Goal: Complete application form

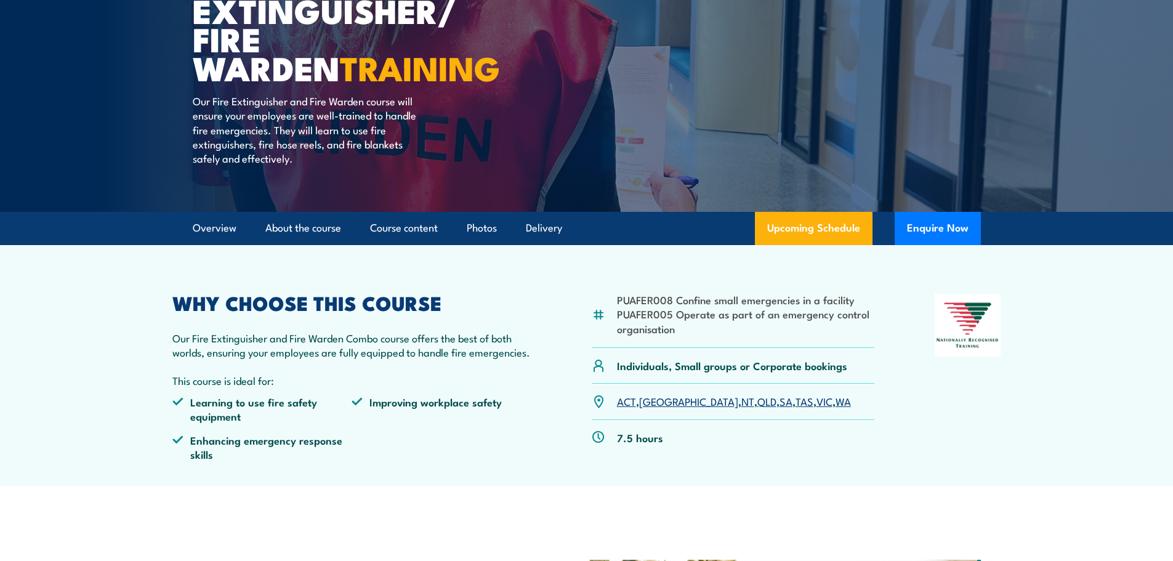
scroll to position [185, 0]
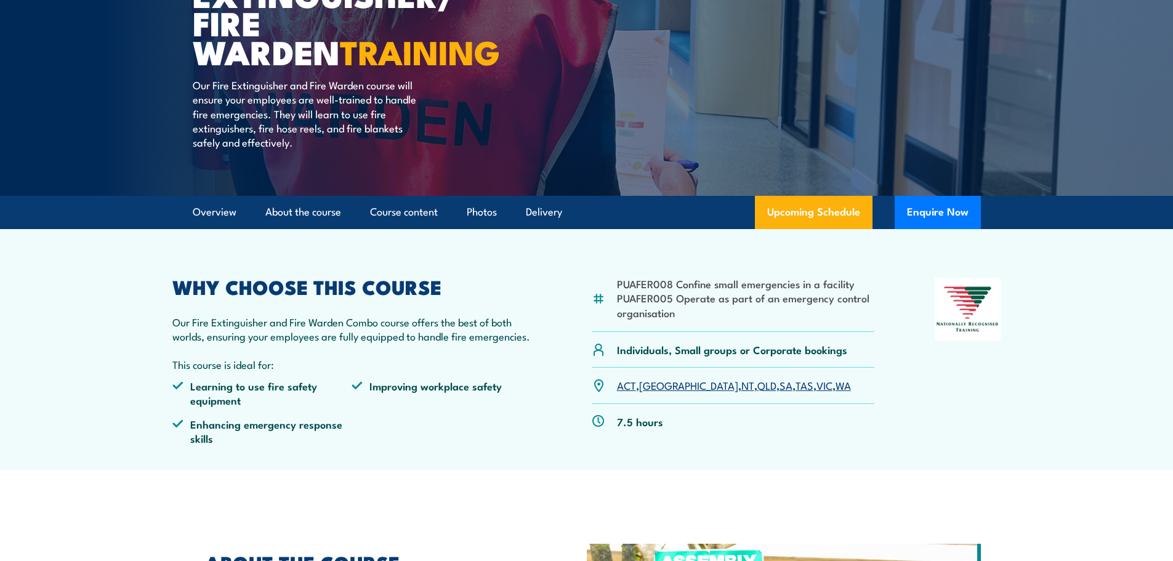
click at [660, 388] on link "[GEOGRAPHIC_DATA]" at bounding box center [688, 385] width 99 height 15
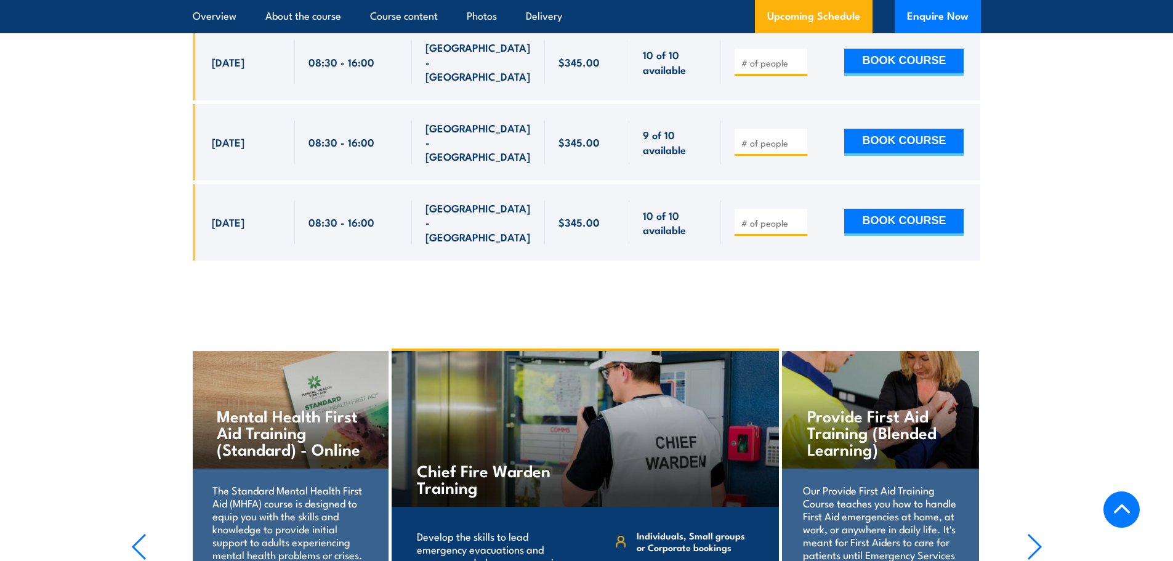
scroll to position [2639, 0]
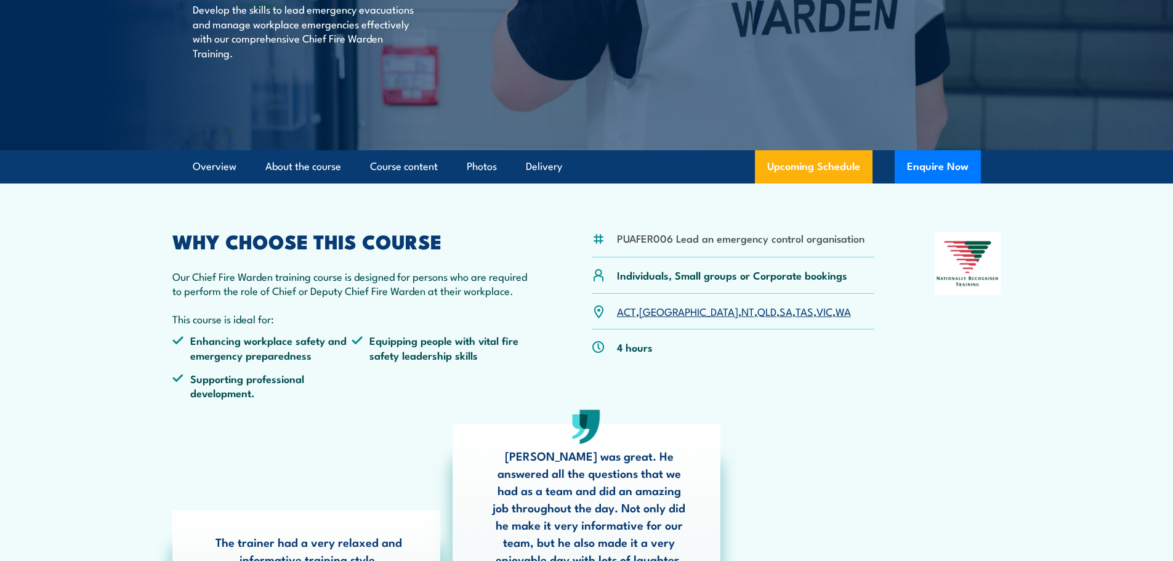
scroll to position [308, 0]
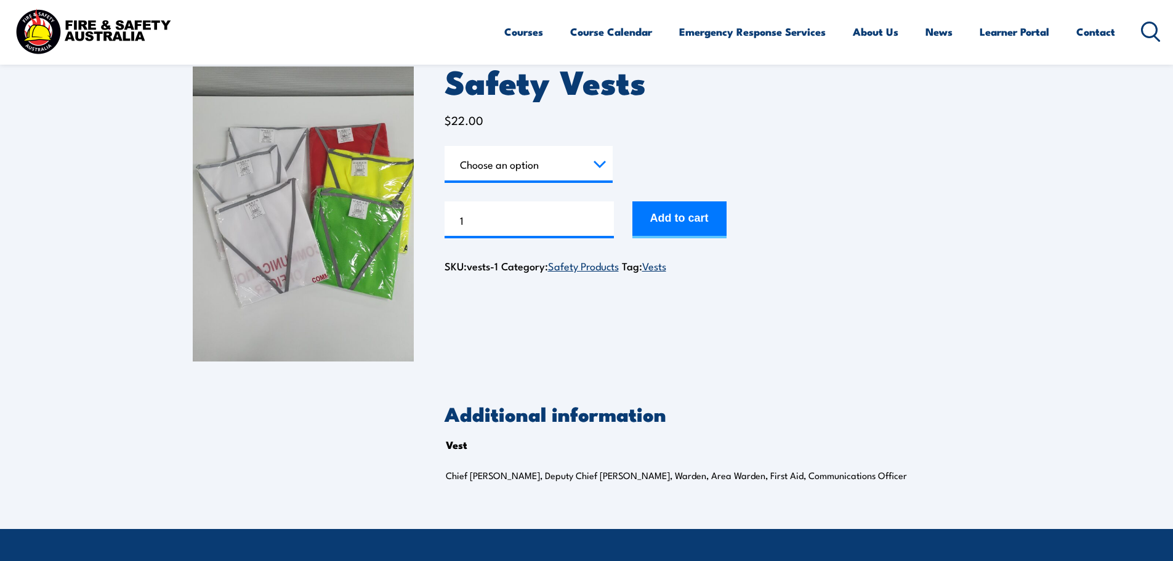
scroll to position [62, 0]
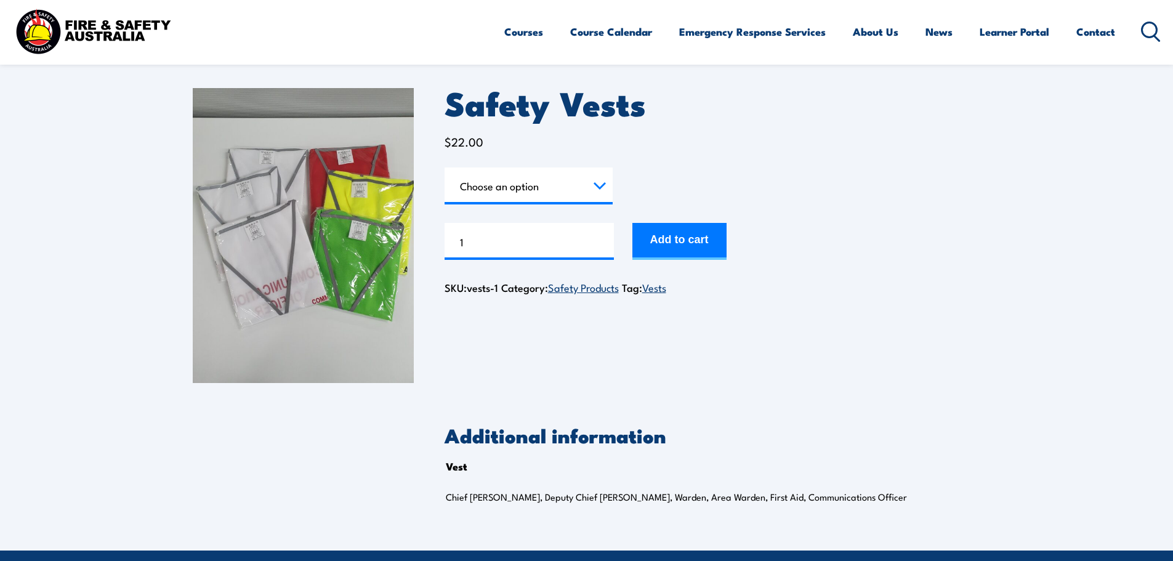
click at [536, 183] on select "Choose an option Chief Warden Deputy Chief Warden Warden Area Warden First Aid …" at bounding box center [529, 186] width 168 height 37
click at [537, 183] on select "Choose an option Chief Warden Deputy Chief Warden Warden Area Warden First Aid …" at bounding box center [529, 186] width 168 height 37
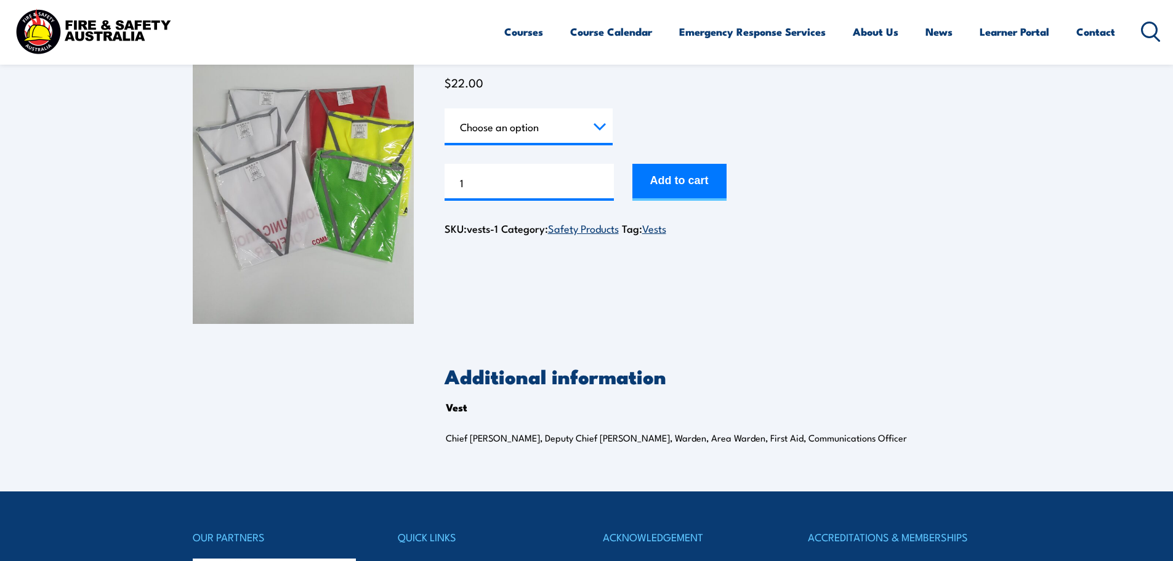
scroll to position [0, 0]
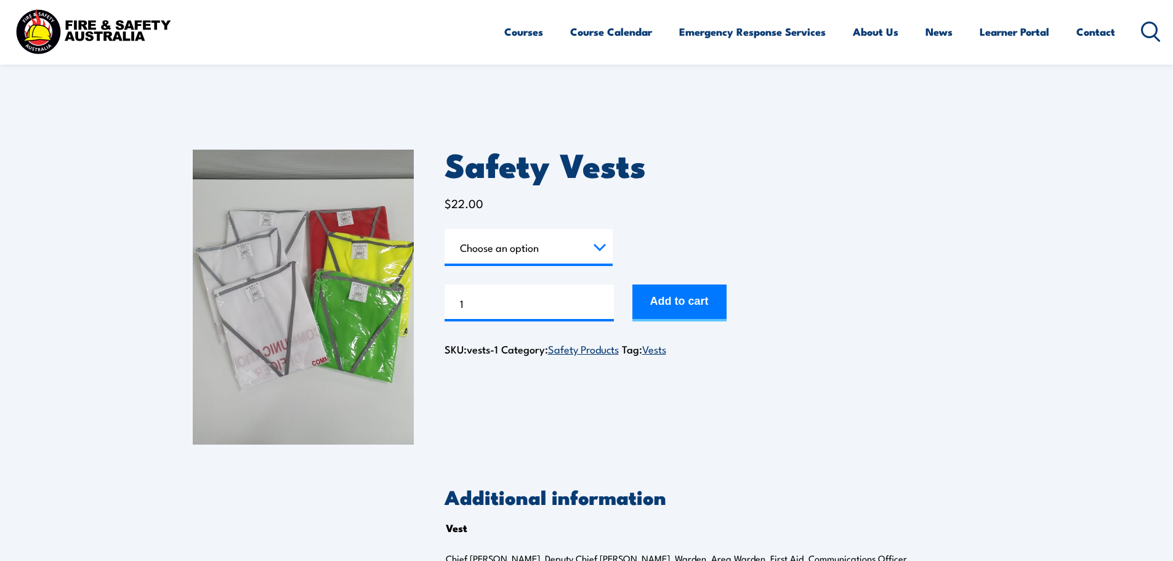
click at [609, 251] on select "Choose an option Chief Warden Deputy Chief Warden Warden Area Warden First Aid …" at bounding box center [529, 247] width 168 height 37
click at [900, 172] on h1 "Safety Vests" at bounding box center [713, 164] width 536 height 29
click at [1101, 33] on link "Contact" at bounding box center [1096, 31] width 39 height 33
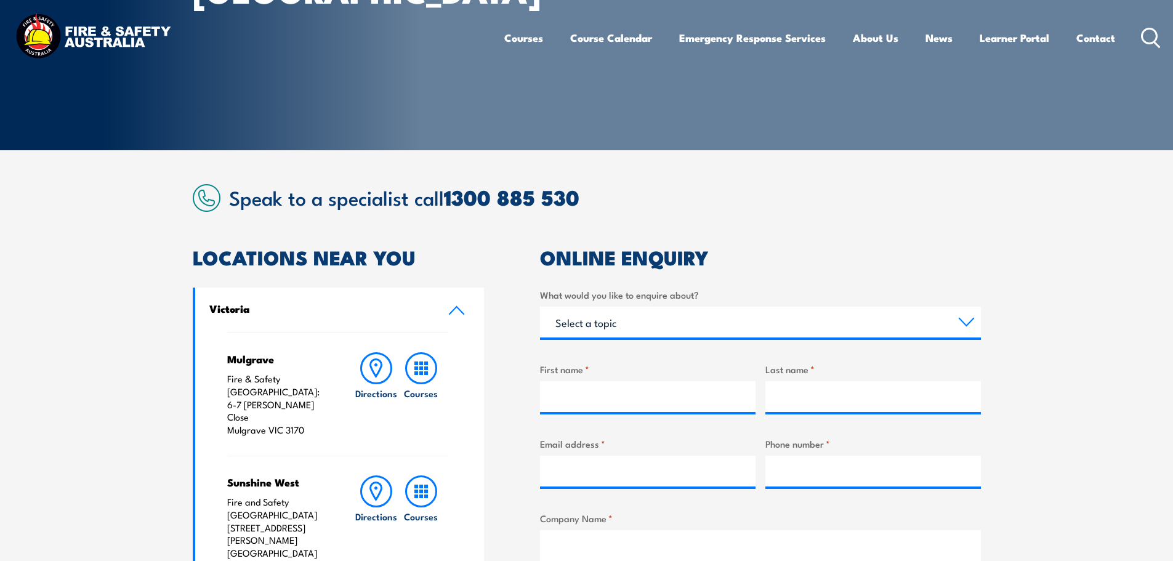
scroll to position [308, 0]
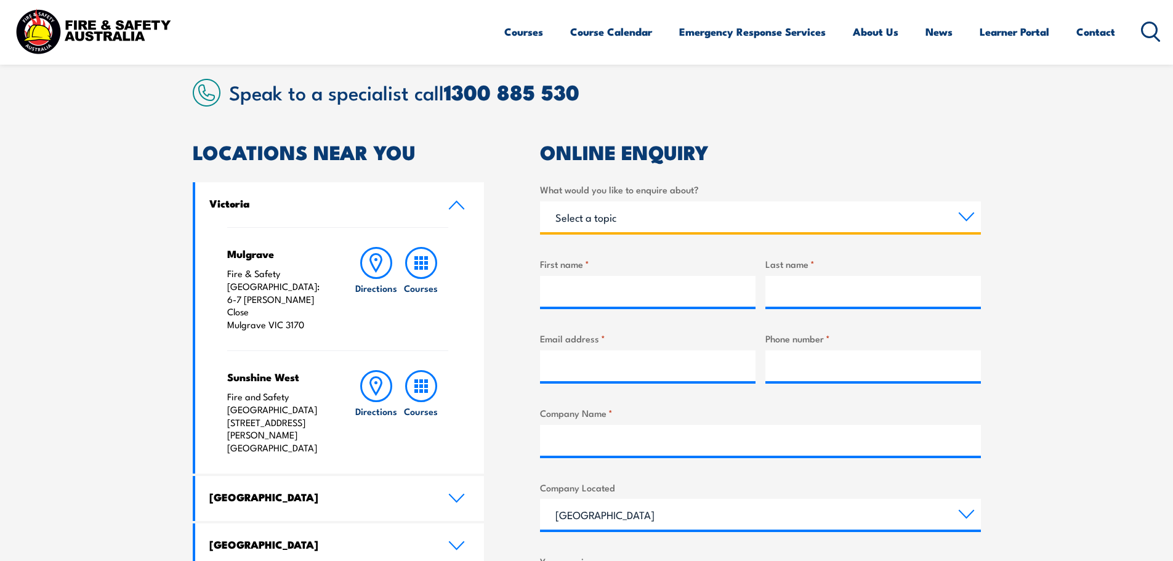
click at [663, 218] on select "Select a topic Training Emergency Response Services General Enquiry" at bounding box center [760, 216] width 441 height 31
select select "Training"
click at [540, 201] on select "Select a topic Training Emergency Response Services General Enquiry" at bounding box center [760, 216] width 441 height 31
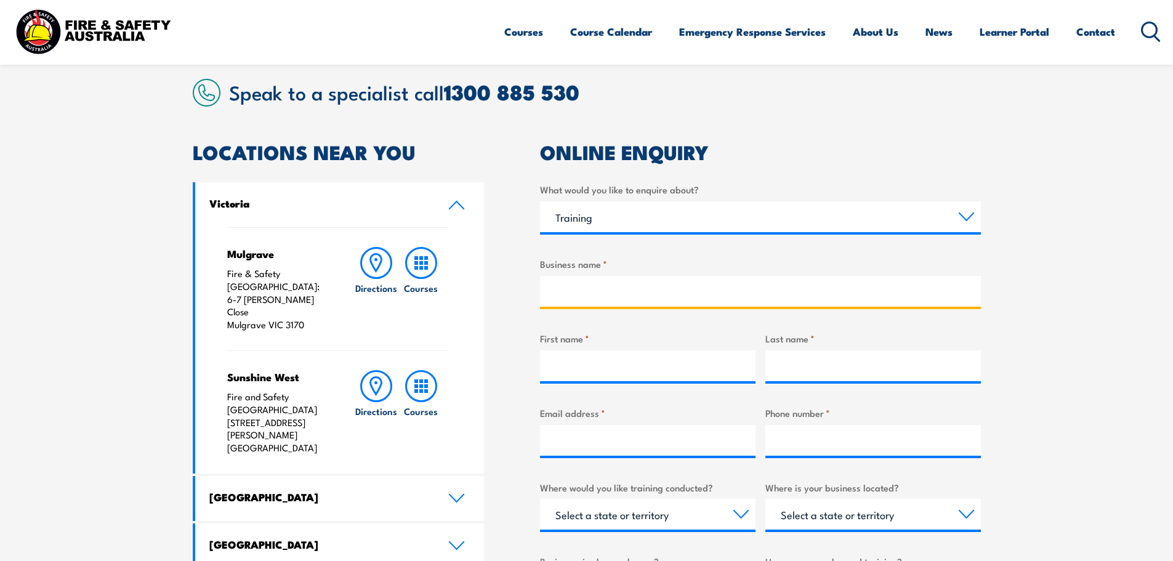
click at [563, 296] on input "Business name *" at bounding box center [760, 291] width 441 height 31
type input "[DEMOGRAPHIC_DATA]"
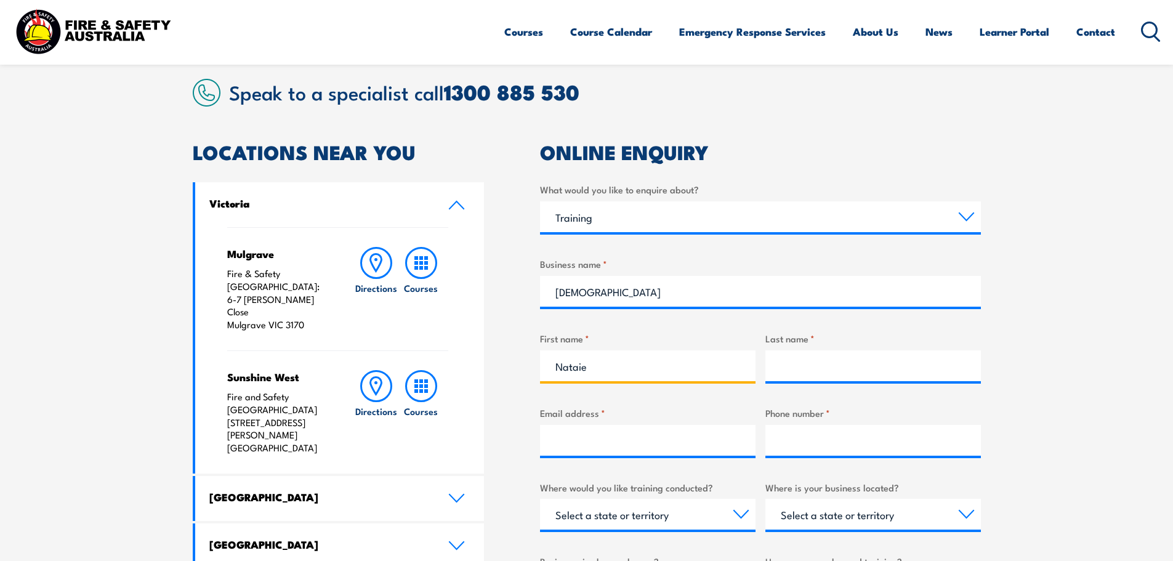
type input "Nataie"
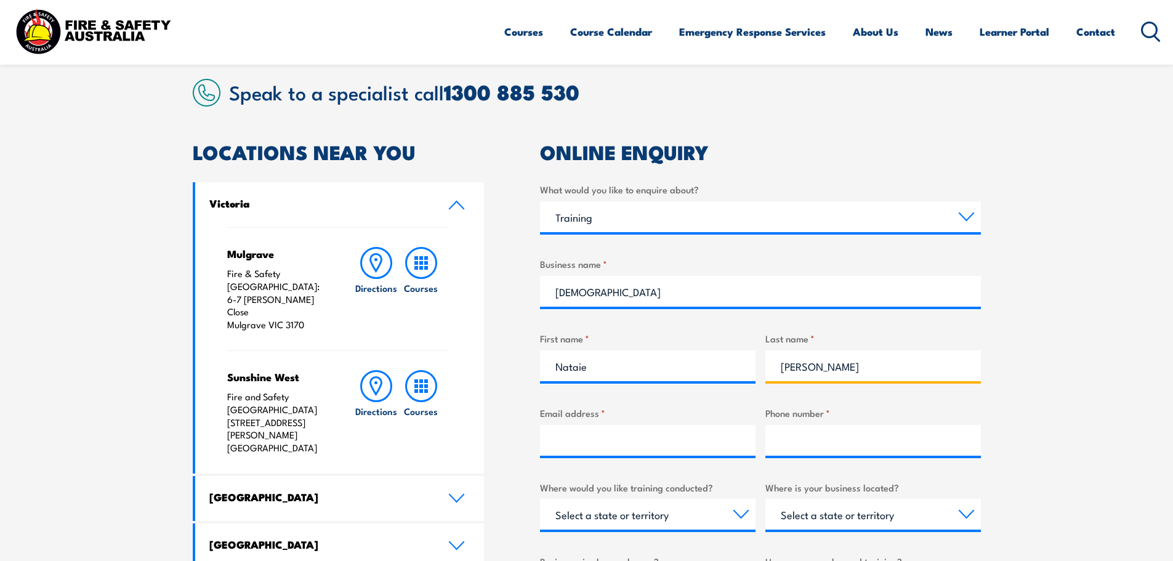
type input "[PERSON_NAME]"
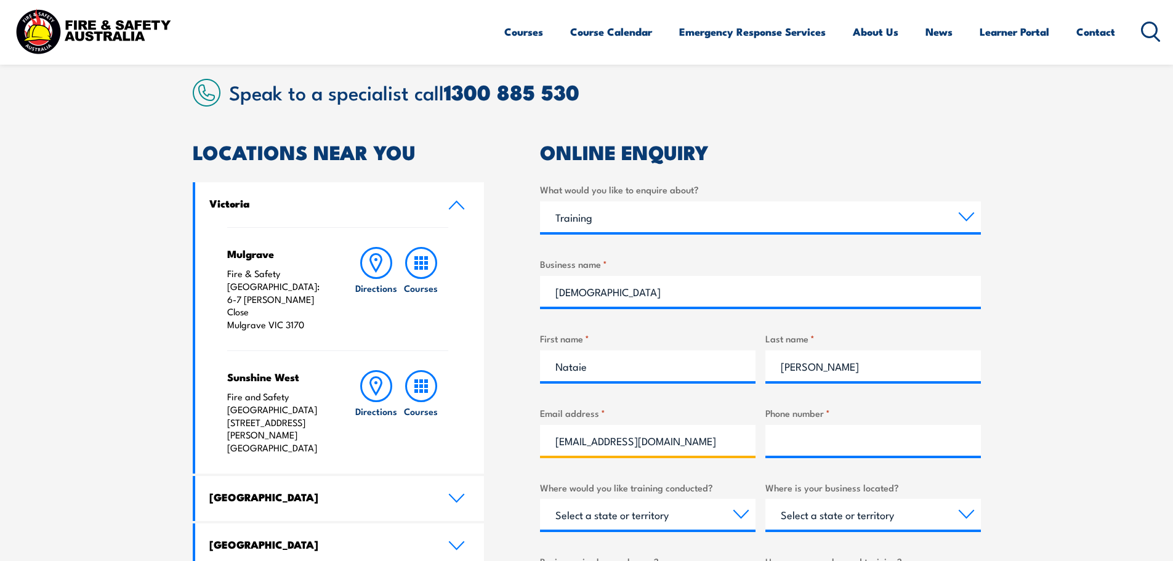
type input "[EMAIL_ADDRESS][DOMAIN_NAME]"
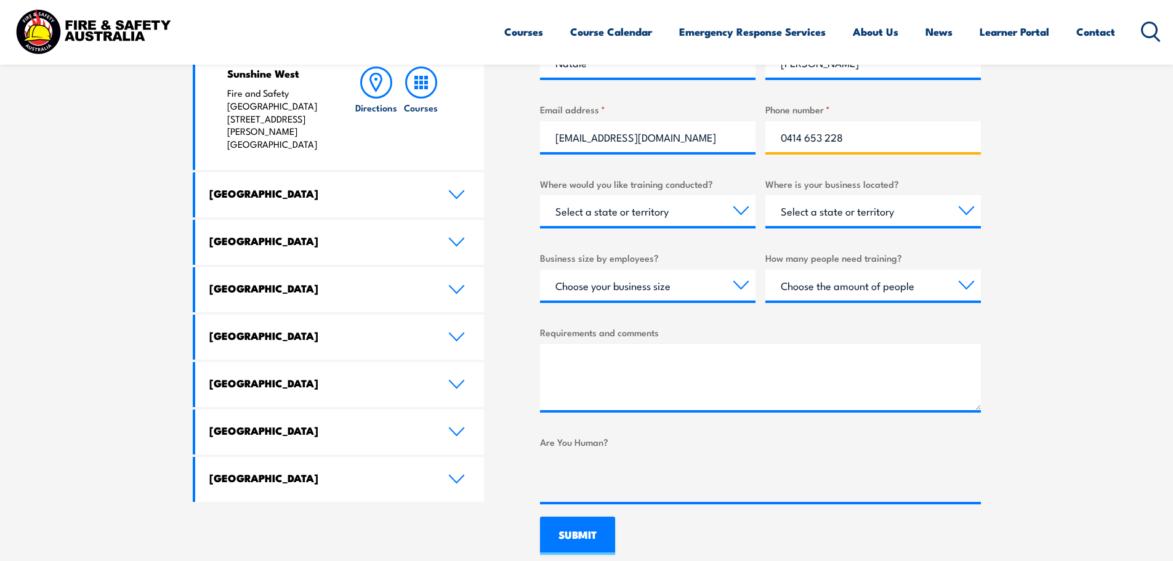
scroll to position [616, 0]
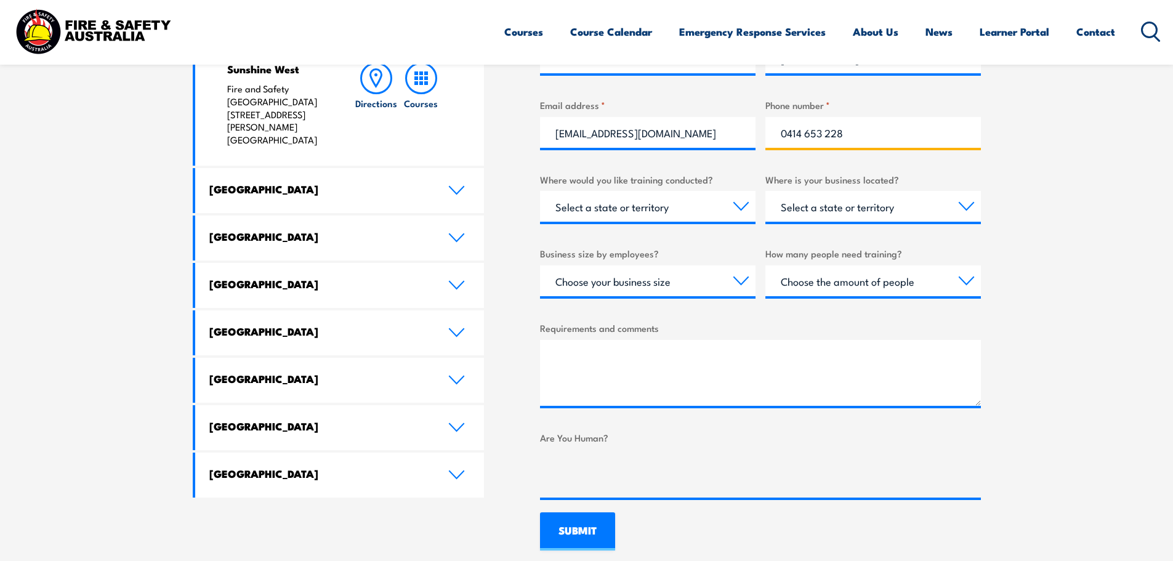
type input "0414 653 228"
click at [631, 214] on select "Select a state or territory Nationally - multiple locations [GEOGRAPHIC_DATA] […" at bounding box center [648, 206] width 216 height 31
select select "[GEOGRAPHIC_DATA]"
click at [540, 191] on select "Select a state or territory Nationally - multiple locations [GEOGRAPHIC_DATA] […" at bounding box center [648, 206] width 216 height 31
click at [892, 212] on select "Select a state or territory [GEOGRAPHIC_DATA] [GEOGRAPHIC_DATA] [GEOGRAPHIC_DAT…" at bounding box center [874, 206] width 216 height 31
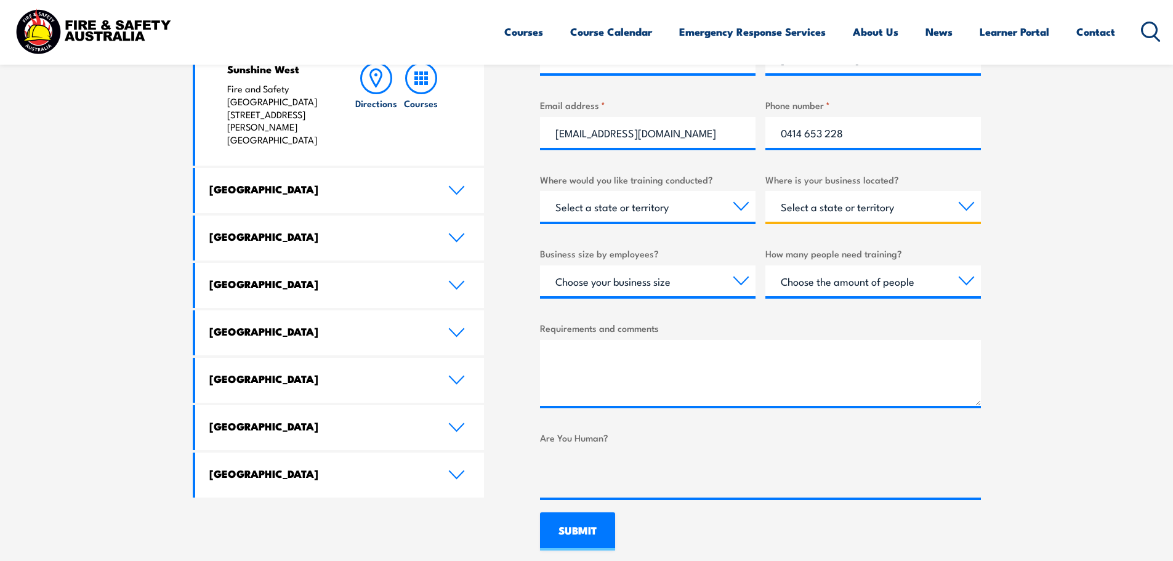
select select "[GEOGRAPHIC_DATA]"
click at [766, 191] on select "Select a state or territory [GEOGRAPHIC_DATA] [GEOGRAPHIC_DATA] [GEOGRAPHIC_DAT…" at bounding box center [874, 206] width 216 height 31
click at [637, 283] on select "Choose your business size 1 to 19 20 to 199 200+" at bounding box center [648, 280] width 216 height 31
select select "20 to 199"
click at [540, 265] on select "Choose your business size 1 to 19 20 to 199 200+" at bounding box center [648, 280] width 216 height 31
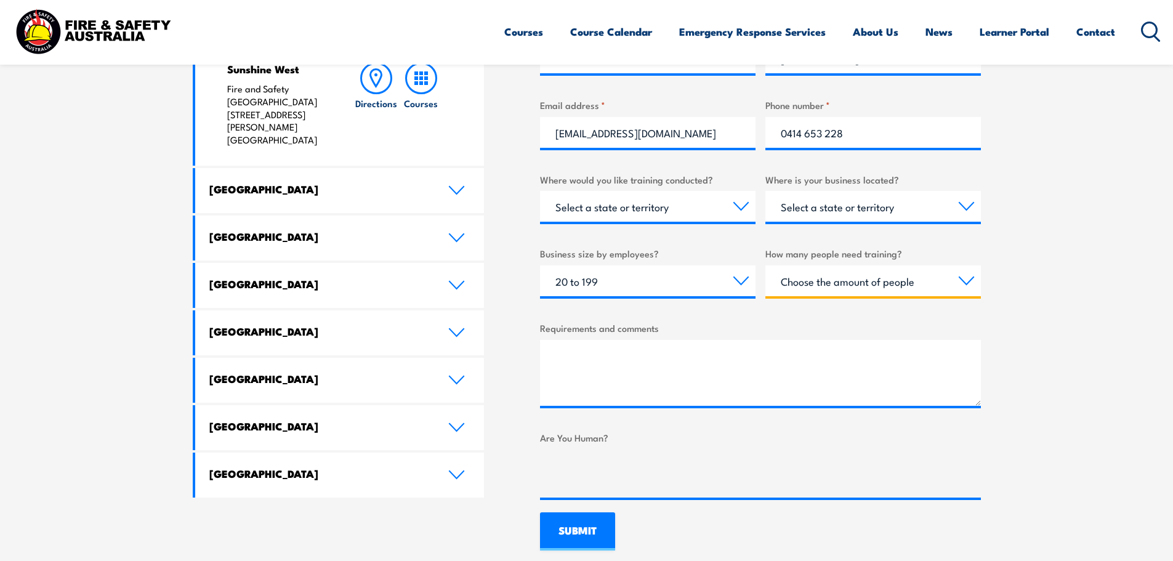
click at [859, 284] on select "Choose the amount of people 1 to 4 5 to 19 20+" at bounding box center [874, 280] width 216 height 31
select select "5 to 19"
click at [766, 265] on select "Choose the amount of people 1 to 4 5 to 19 20+" at bounding box center [874, 280] width 216 height 31
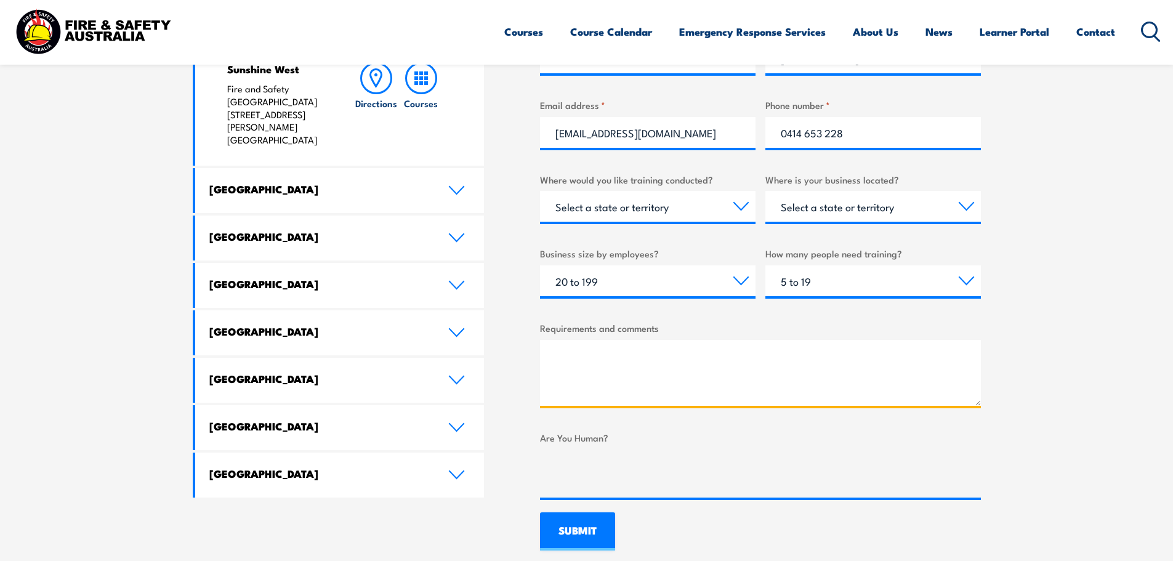
click at [624, 360] on textarea "Requirements and comments" at bounding box center [760, 373] width 441 height 66
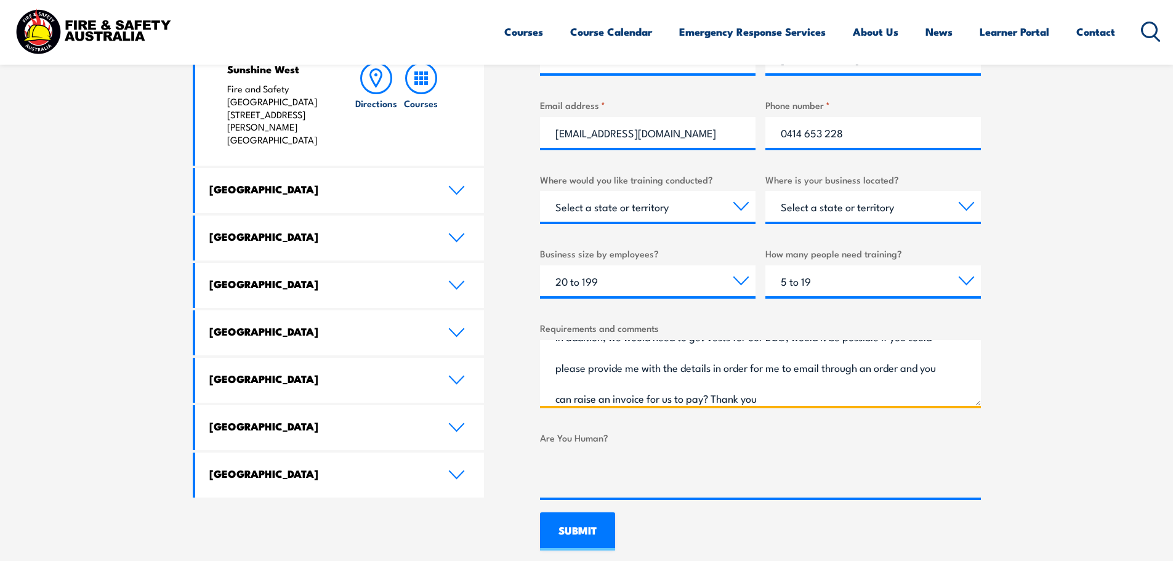
scroll to position [111, 0]
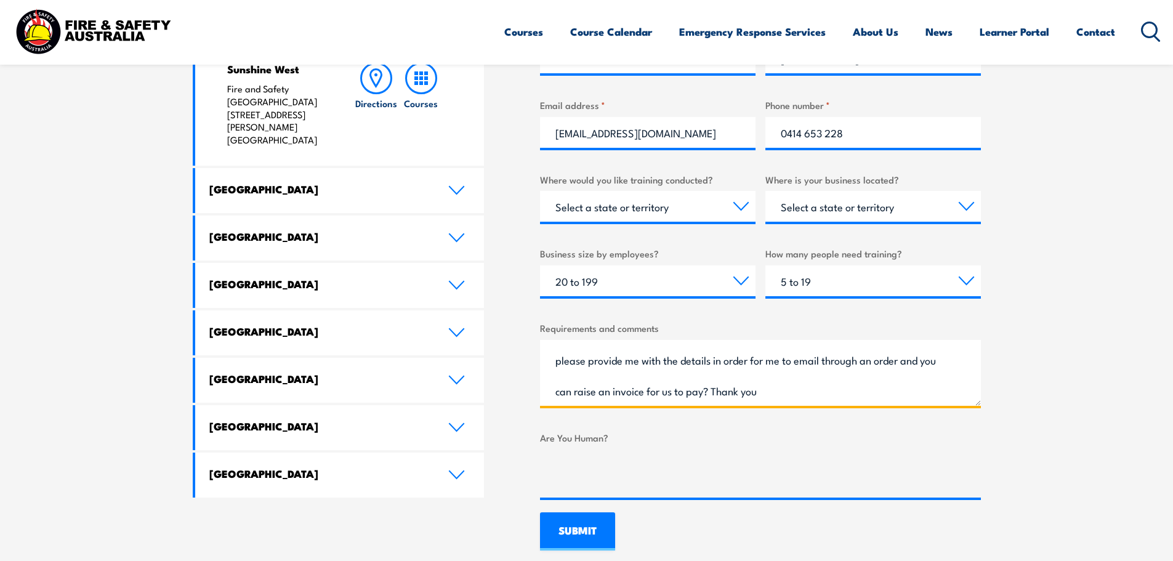
type textarea "Would like a quote to come out to our site based in [GEOGRAPHIC_DATA], to facil…"
click at [572, 530] on input "SUBMIT" at bounding box center [577, 531] width 75 height 38
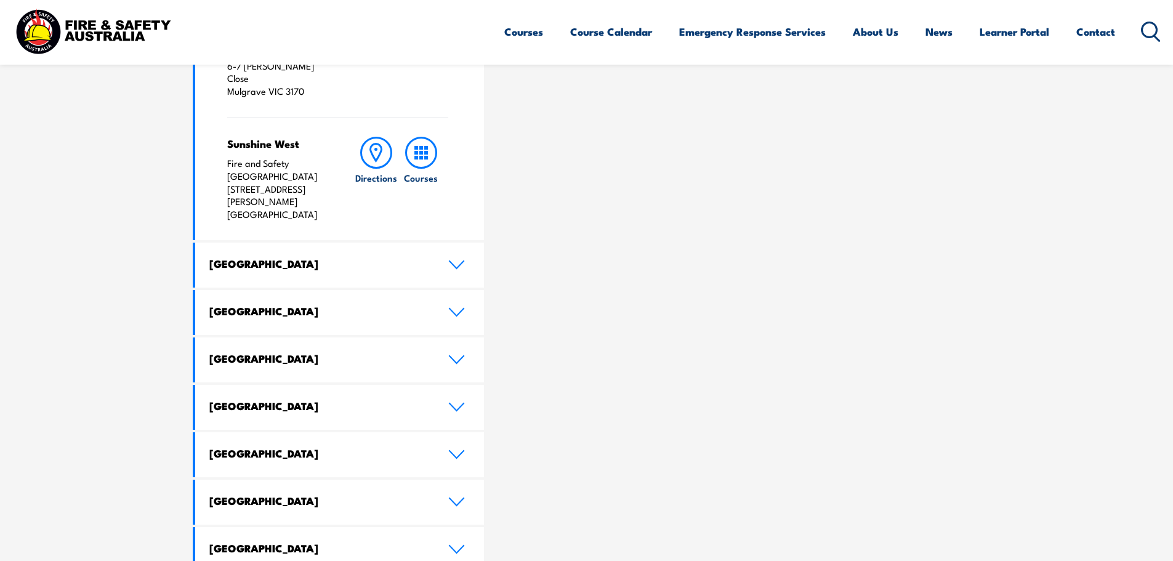
scroll to position [554, 0]
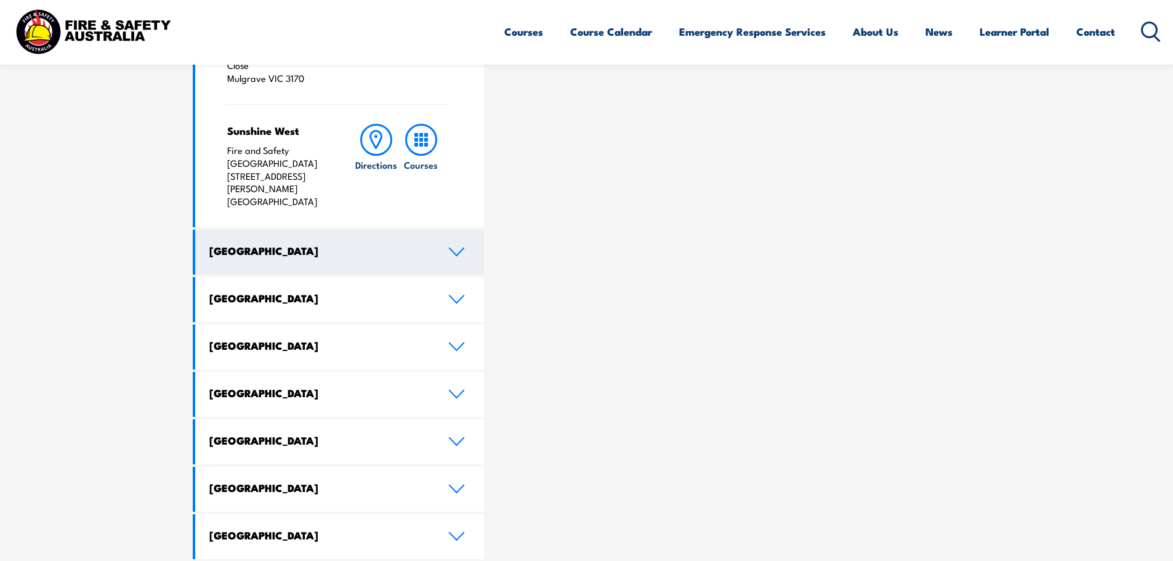
click at [382, 244] on h4 "[GEOGRAPHIC_DATA]" at bounding box center [319, 251] width 221 height 14
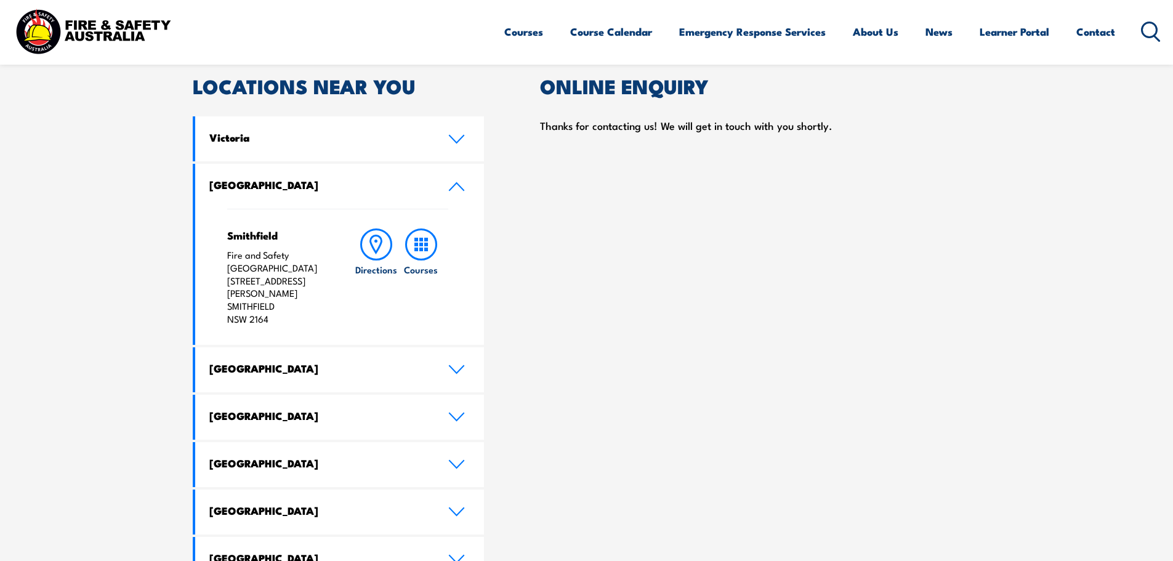
scroll to position [370, 0]
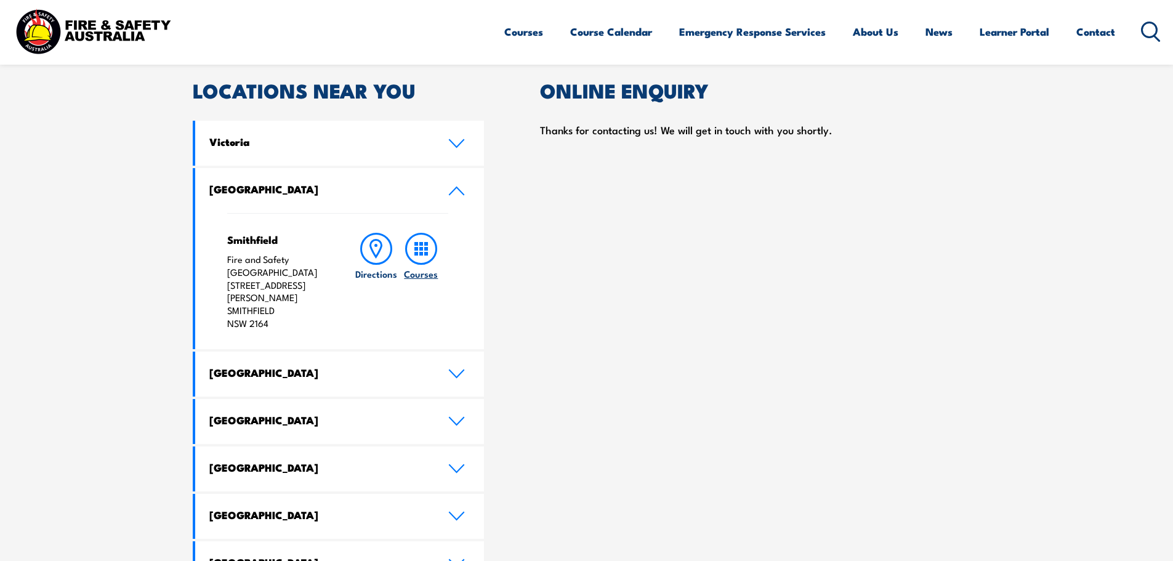
click at [424, 244] on rect at bounding box center [426, 244] width 4 height 4
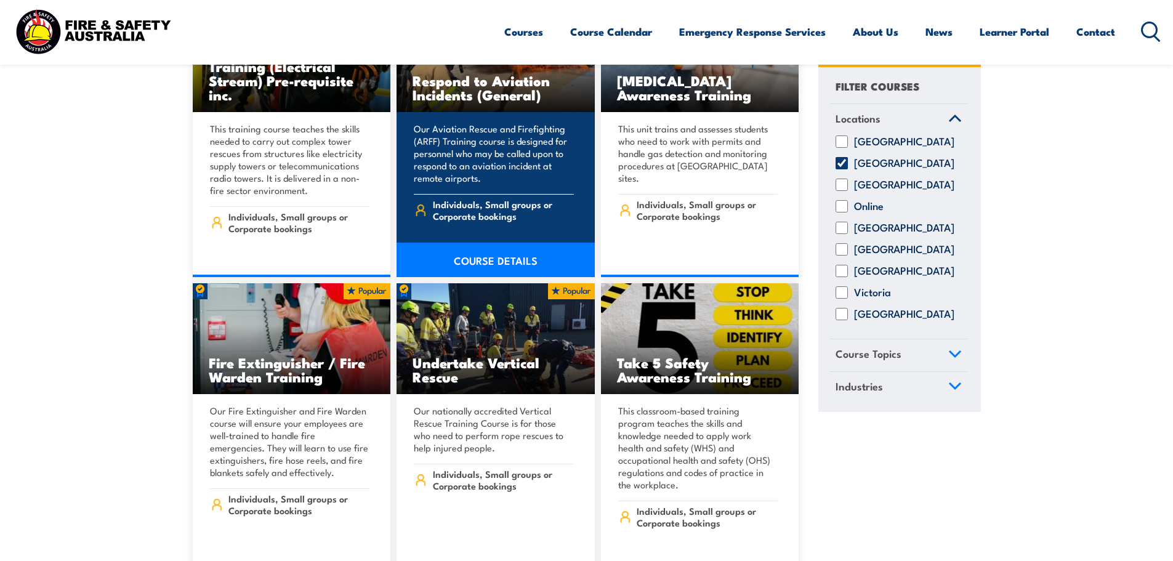
scroll to position [2649, 0]
